Goal: Transaction & Acquisition: Purchase product/service

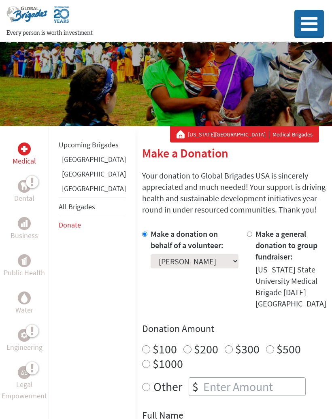
click at [202, 378] on input "number" at bounding box center [254, 387] width 104 height 18
radio input "true"
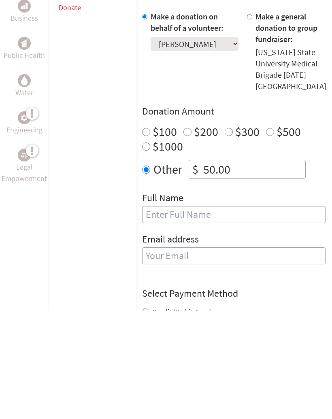
type input "50.00"
click at [142, 315] on input "text" at bounding box center [233, 323] width 183 height 17
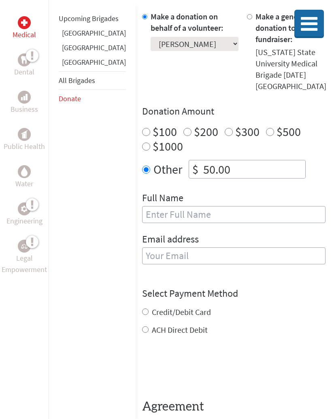
type input "[EMAIL_ADDRESS][DOMAIN_NAME]"
type input "[PERSON_NAME]"
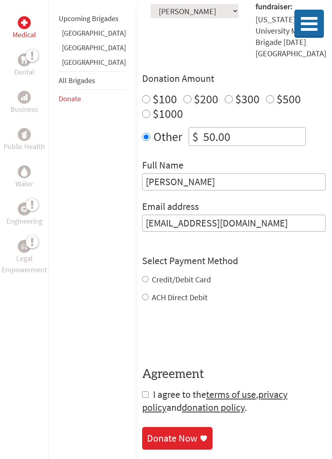
scroll to position [250, 0]
click at [142, 281] on form "Make a donation on behalf of a volunteer: Select a volunteer... [PERSON_NAME] […" at bounding box center [233, 196] width 183 height 436
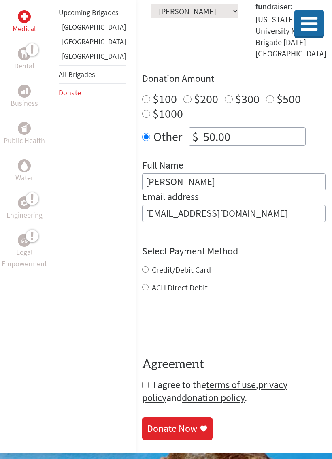
click at [152, 282] on label "ACH Direct Debit" at bounding box center [180, 287] width 56 height 10
click at [142, 284] on input "ACH Direct Debit" at bounding box center [145, 287] width 6 height 6
radio input "true"
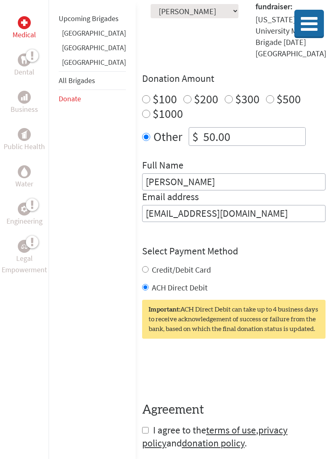
click at [152, 282] on label "ACH Direct Debit" at bounding box center [180, 287] width 56 height 10
click at [142, 284] on input "ACH Direct Debit" at bounding box center [145, 287] width 6 height 6
click at [142, 264] on div "Credit/Debit Card" at bounding box center [233, 269] width 183 height 11
click at [152, 264] on label "Credit/Debit Card" at bounding box center [181, 269] width 59 height 10
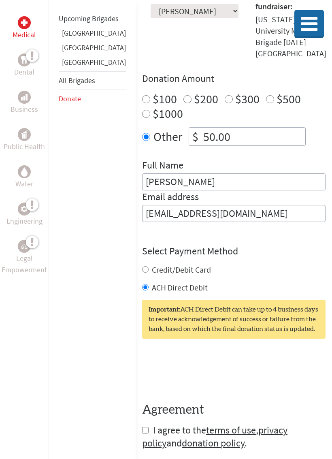
click at [142, 266] on input "Credit/Debit Card" at bounding box center [145, 269] width 6 height 6
radio input "true"
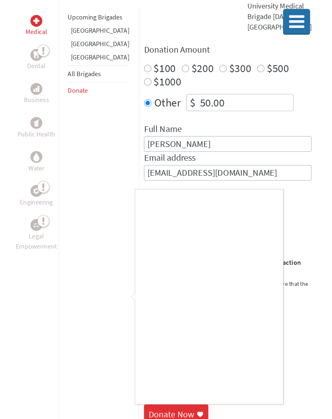
scroll to position [274, 0]
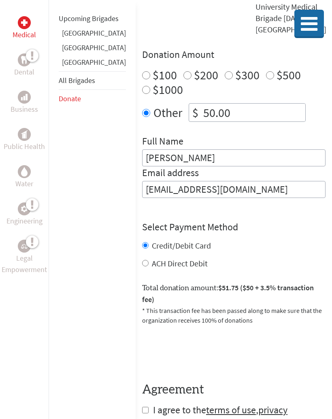
click at [142, 381] on form "Make a donation on behalf of a volunteer: Select a volunteer... [PERSON_NAME] […" at bounding box center [233, 191] width 183 height 475
click at [142, 385] on form "Make a donation on behalf of a volunteer: Select a volunteer... [PERSON_NAME] […" at bounding box center [233, 191] width 183 height 475
click at [142, 384] on form "Make a donation on behalf of a volunteer: Select a volunteer... [PERSON_NAME] […" at bounding box center [233, 191] width 183 height 475
click at [142, 407] on input "checkbox" at bounding box center [145, 410] width 6 height 6
checkbox input "true"
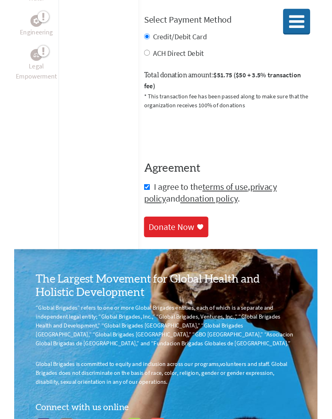
scroll to position [518, 0]
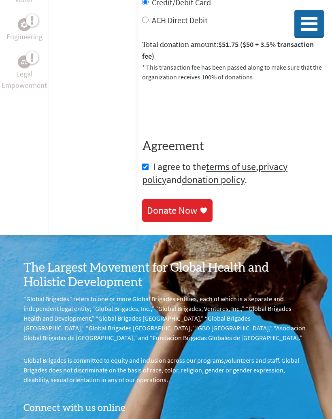
click at [149, 204] on div "Donate Now" at bounding box center [172, 210] width 50 height 13
